Goal: Find specific page/section: Find specific page/section

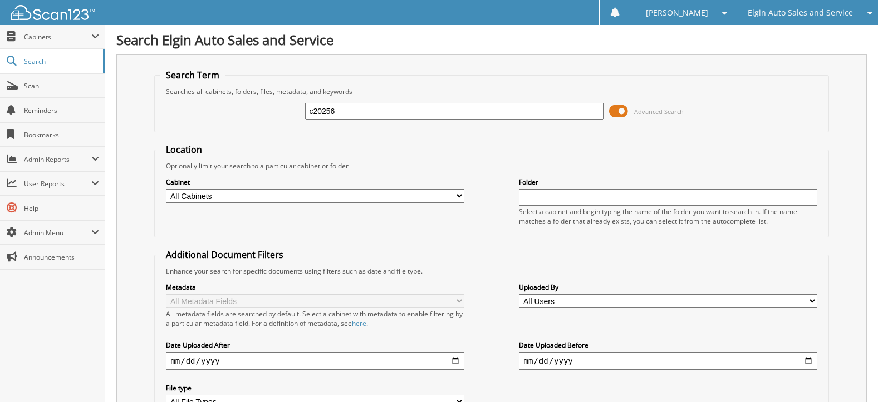
type input "c20256"
click at [805, 20] on div "Elgin Auto Sales and Service" at bounding box center [805, 12] width 134 height 25
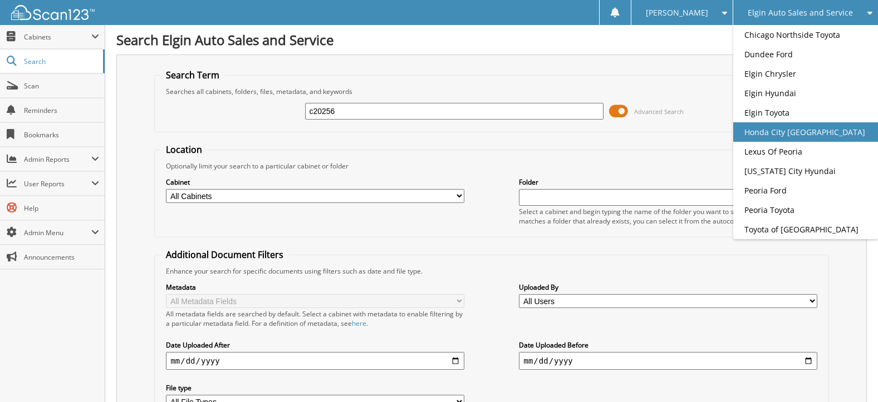
click at [802, 140] on link "Honda City [GEOGRAPHIC_DATA]" at bounding box center [805, 131] width 145 height 19
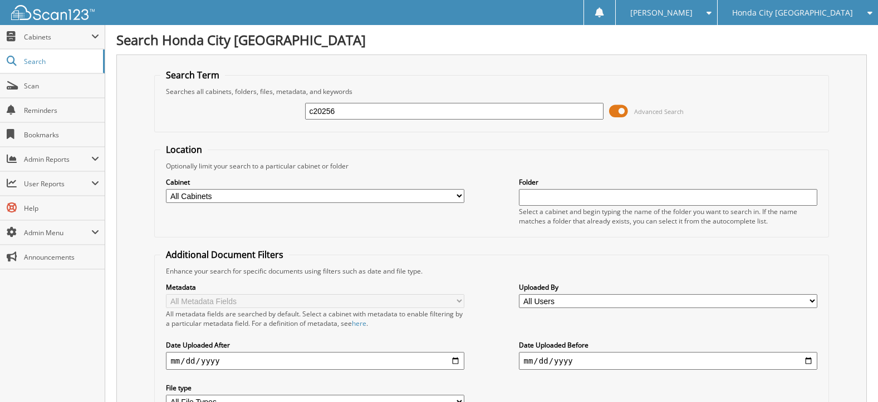
type input "c20256"
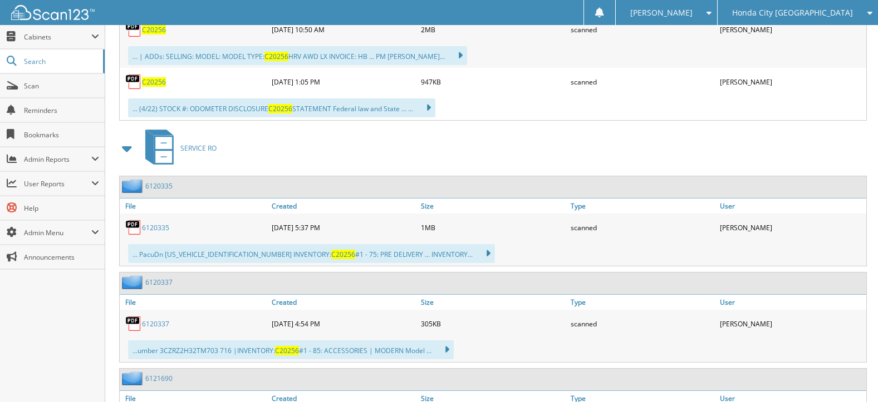
scroll to position [445, 0]
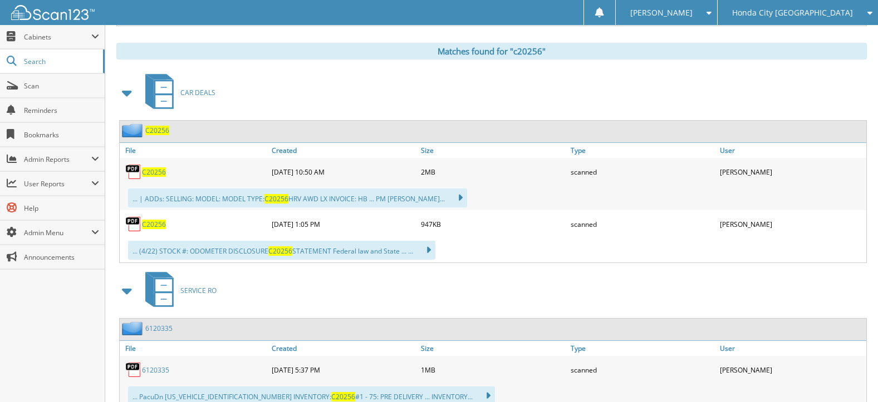
click at [157, 171] on span "C20256" at bounding box center [154, 172] width 24 height 9
